Goal: Navigation & Orientation: Find specific page/section

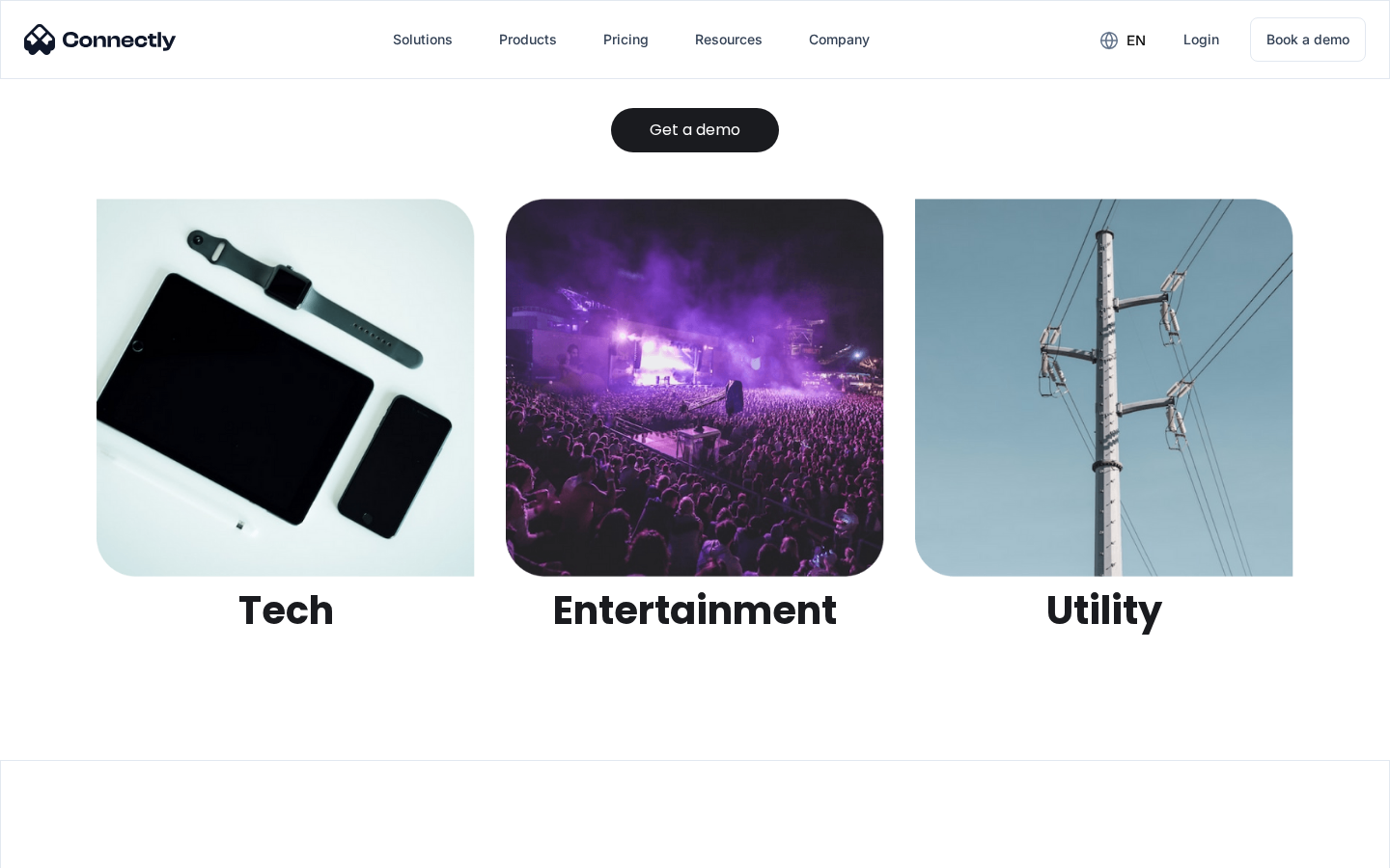
scroll to position [6088, 0]
